Goal: Information Seeking & Learning: Check status

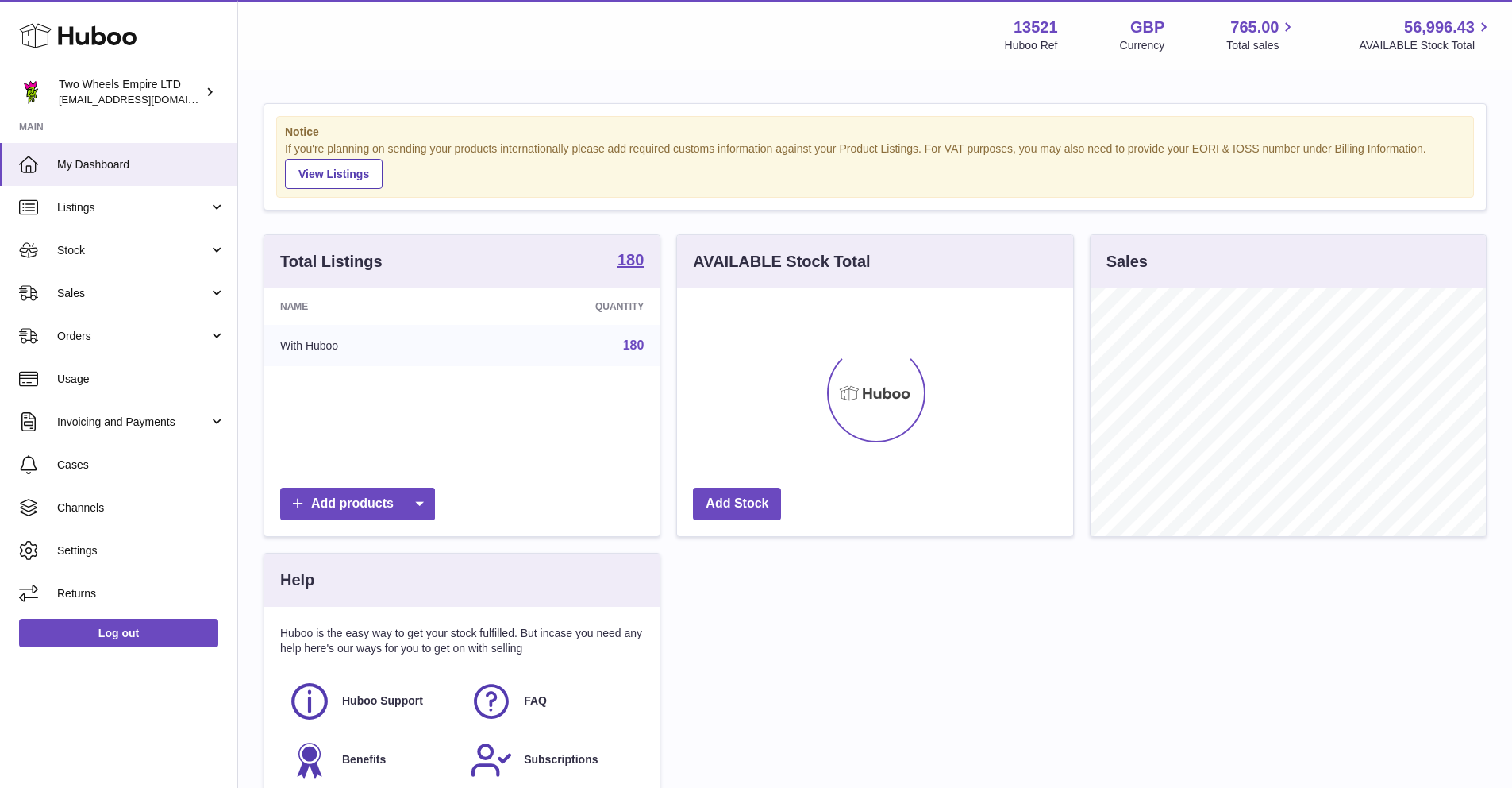
scroll to position [248, 396]
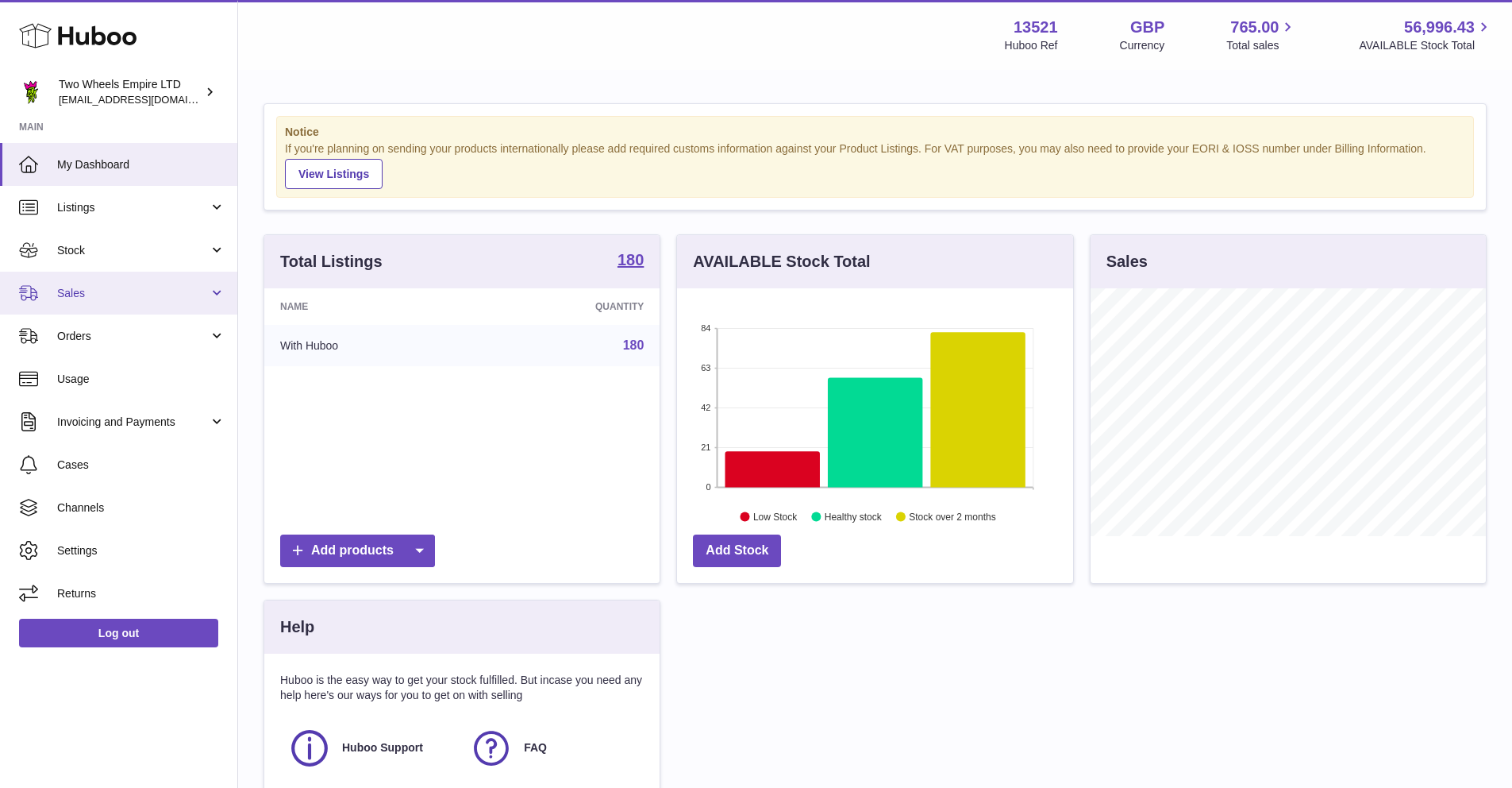
click at [109, 292] on span "Sales" at bounding box center [132, 293] width 151 height 15
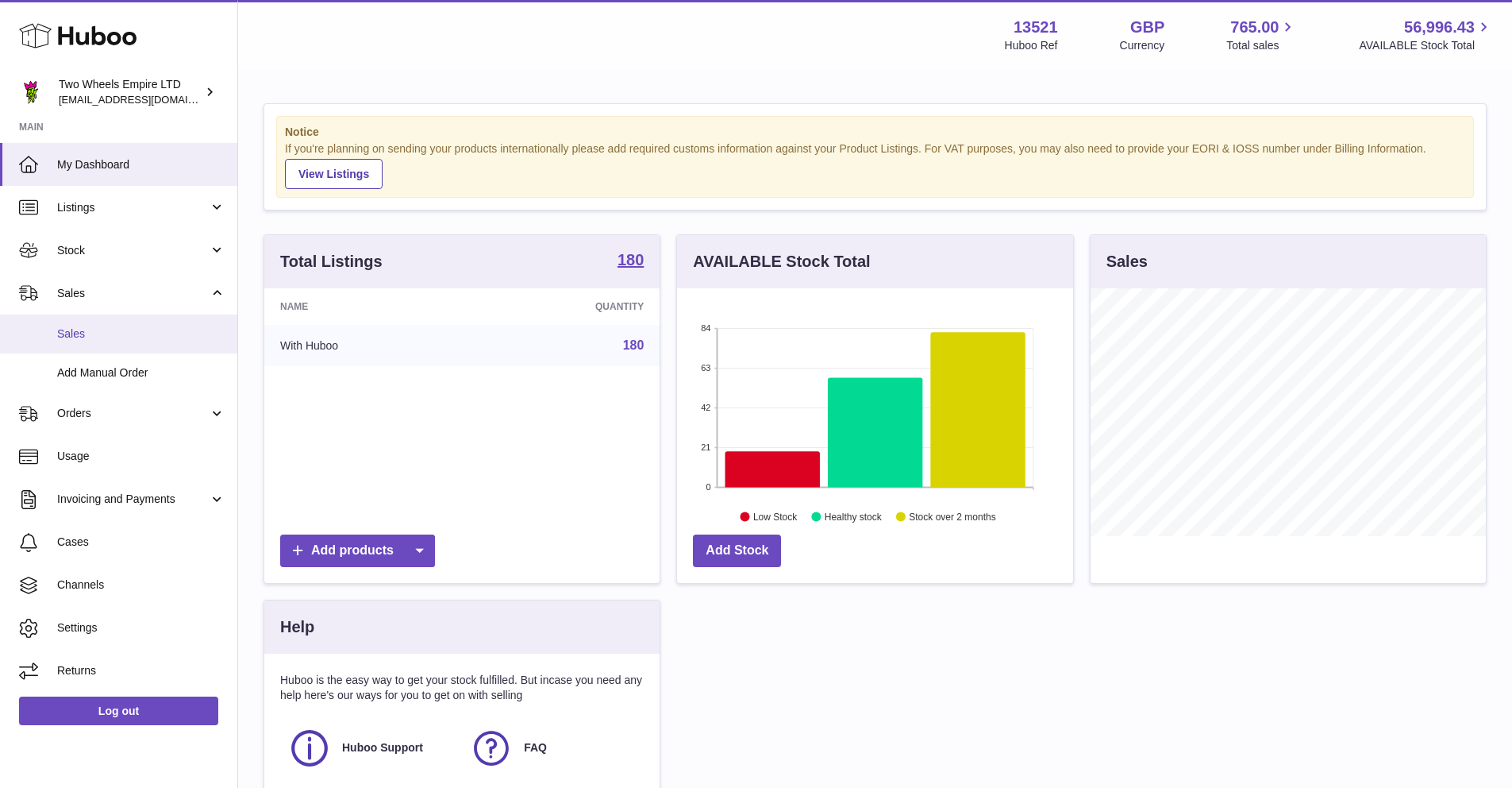
click at [113, 323] on link "Sales" at bounding box center [119, 333] width 237 height 39
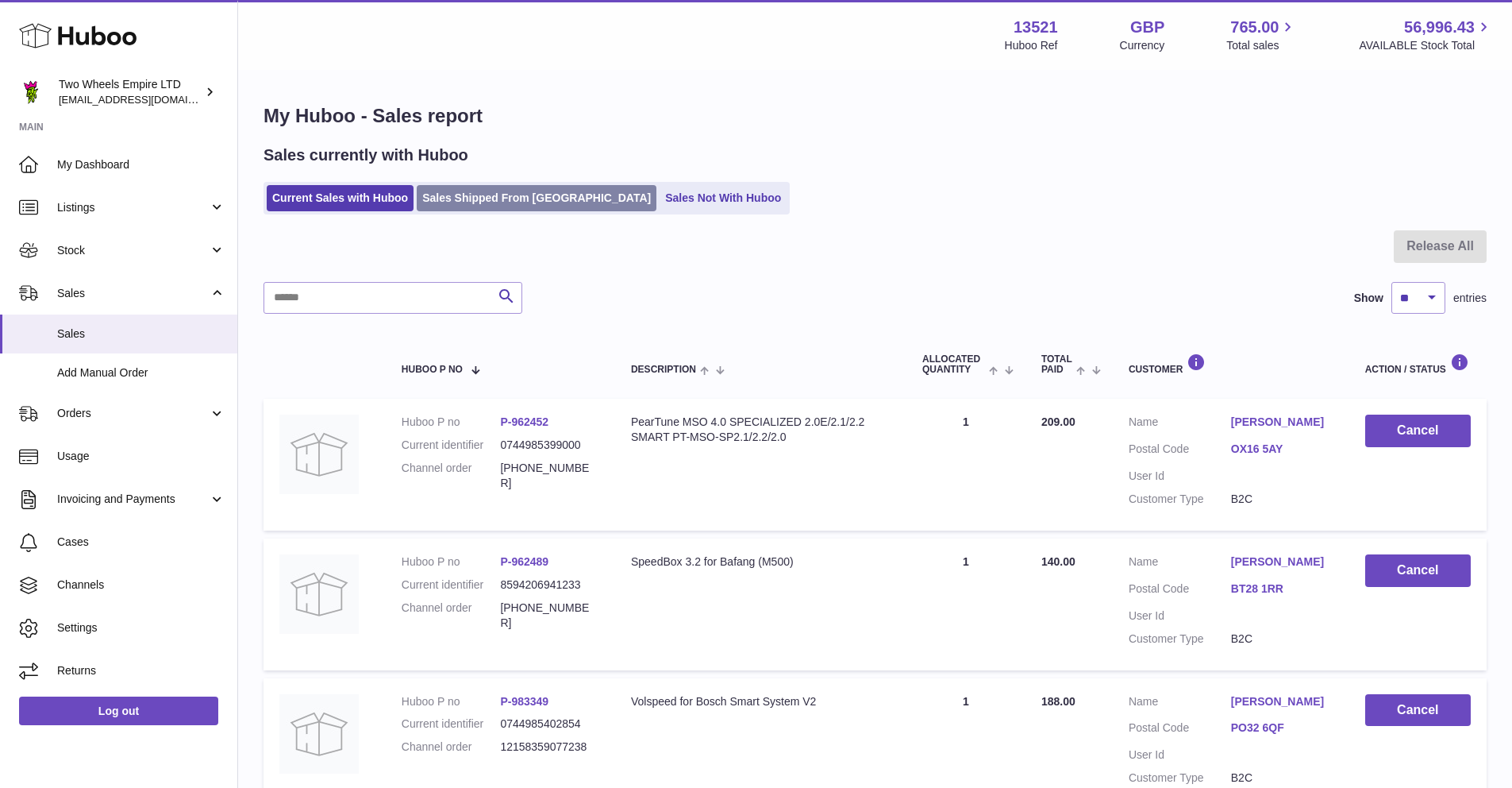
click at [489, 192] on link "Sales Shipped From [GEOGRAPHIC_DATA]" at bounding box center [536, 198] width 240 height 26
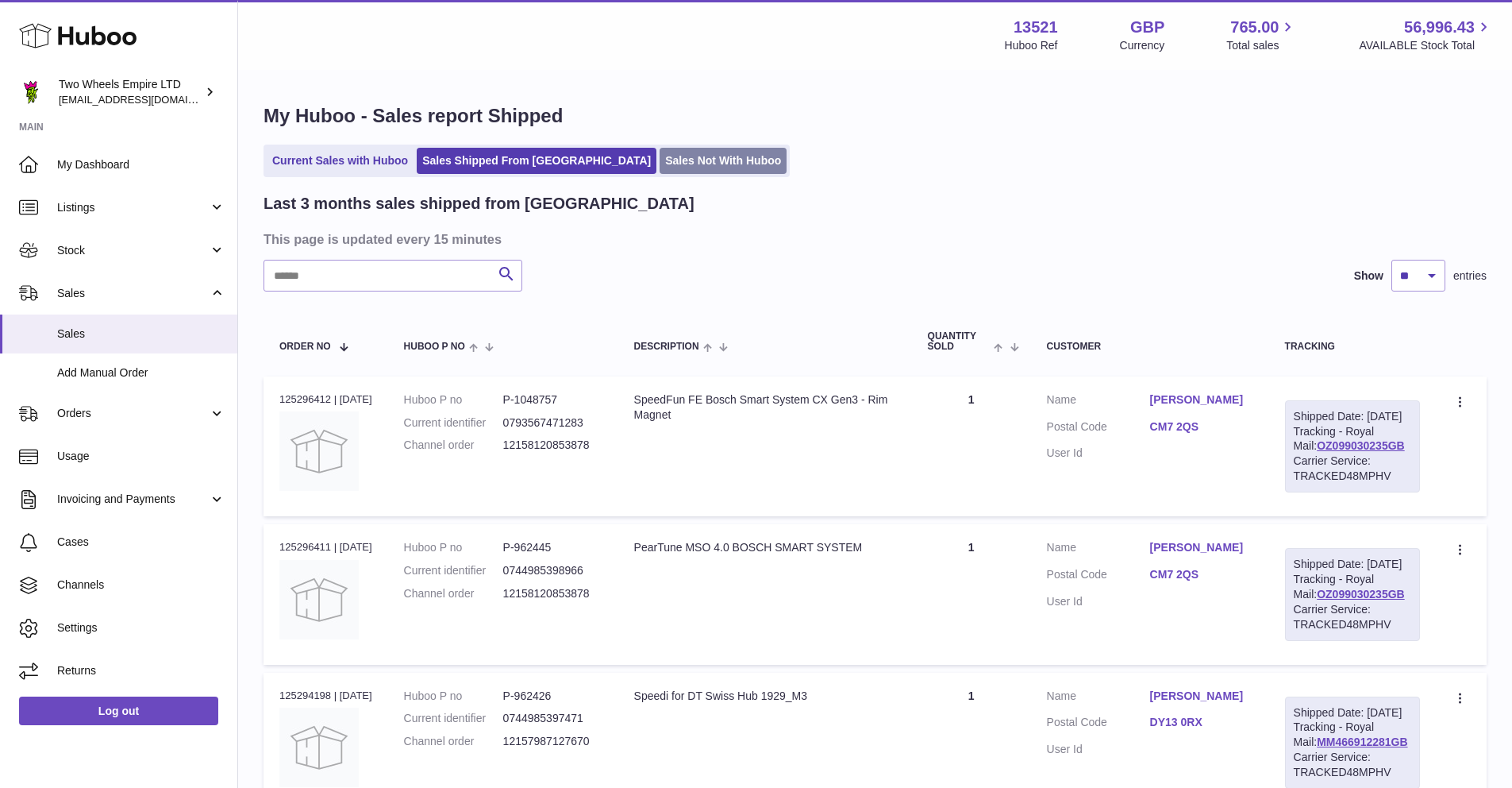
click at [659, 160] on link "Sales Not With Huboo" at bounding box center [723, 160] width 127 height 26
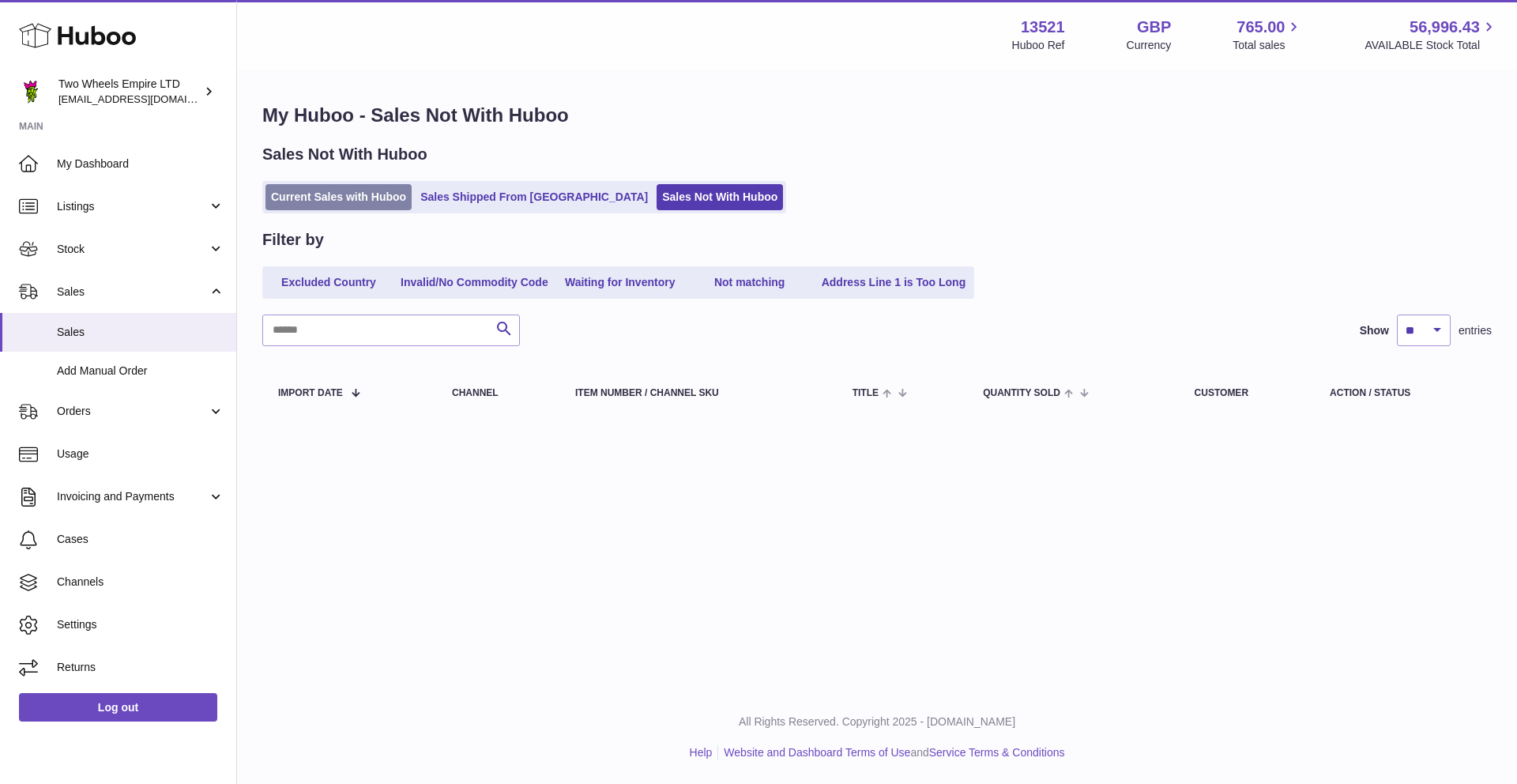
click at [344, 198] on link "Current Sales with Huboo" at bounding box center [338, 197] width 146 height 26
